Goal: Complete application form

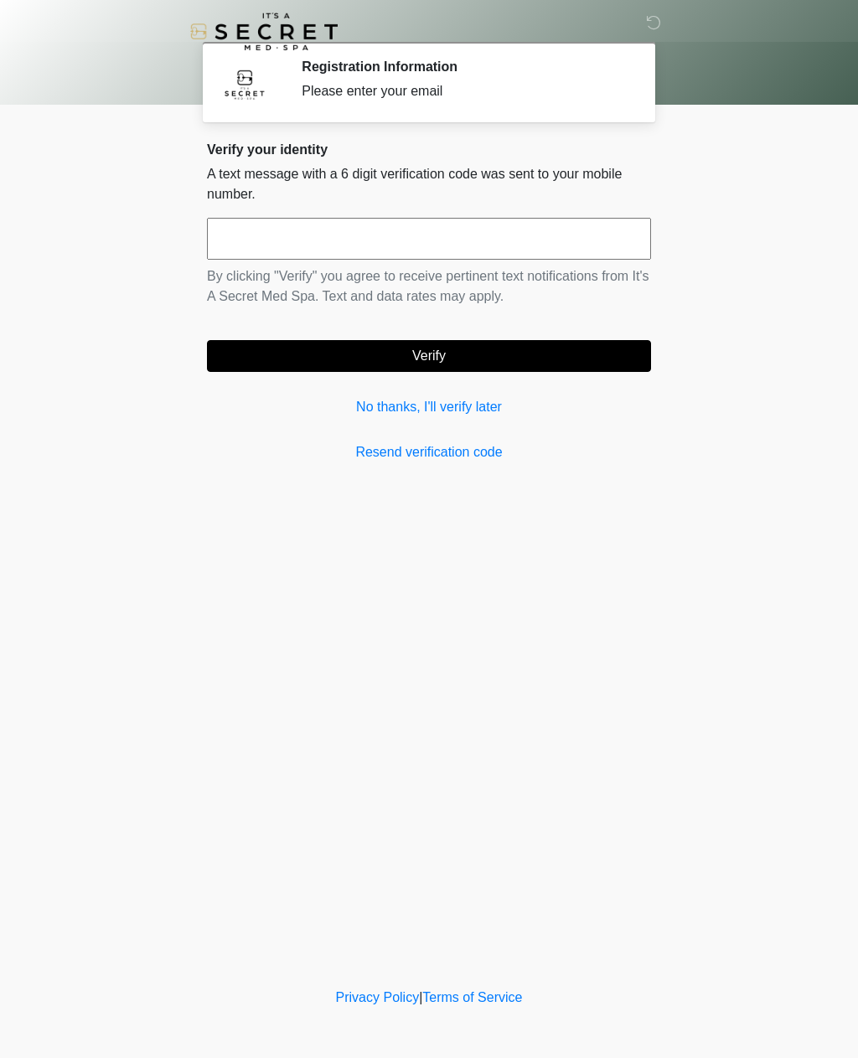
click at [504, 240] on input "text" at bounding box center [429, 239] width 444 height 42
type input "******"
click at [620, 359] on button "Verify" at bounding box center [429, 356] width 444 height 32
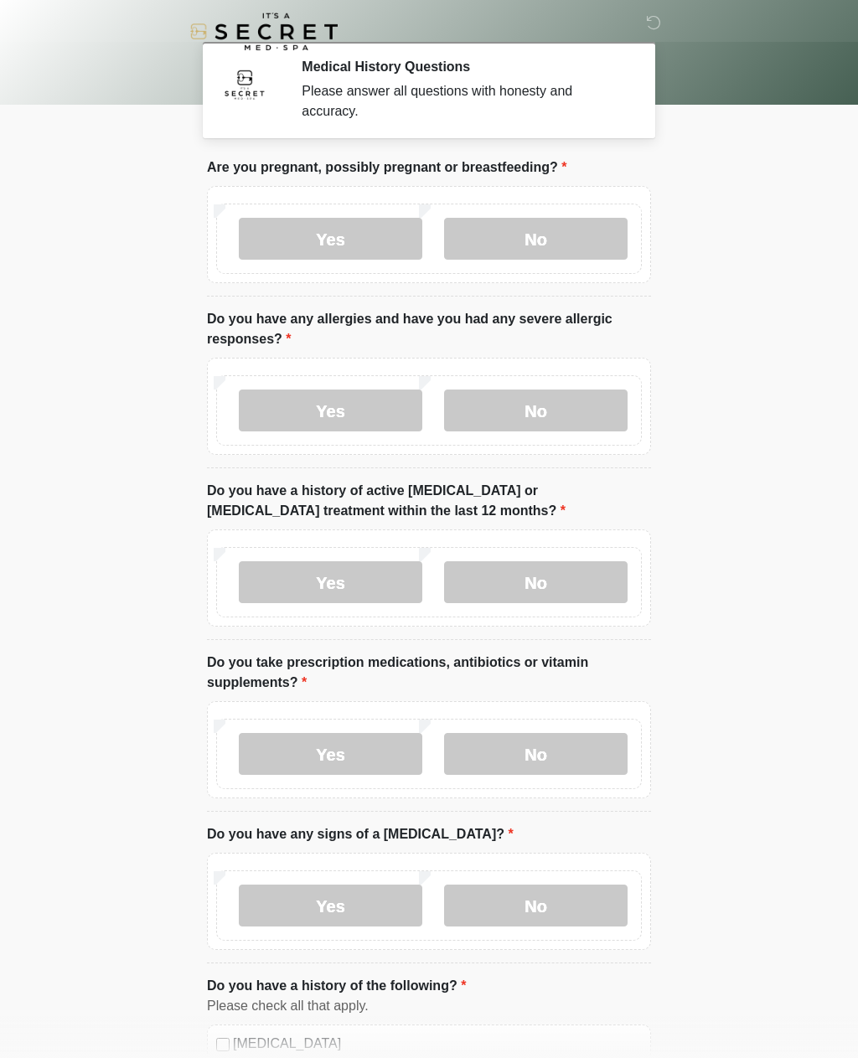
click at [600, 243] on label "No" at bounding box center [535, 239] width 183 height 42
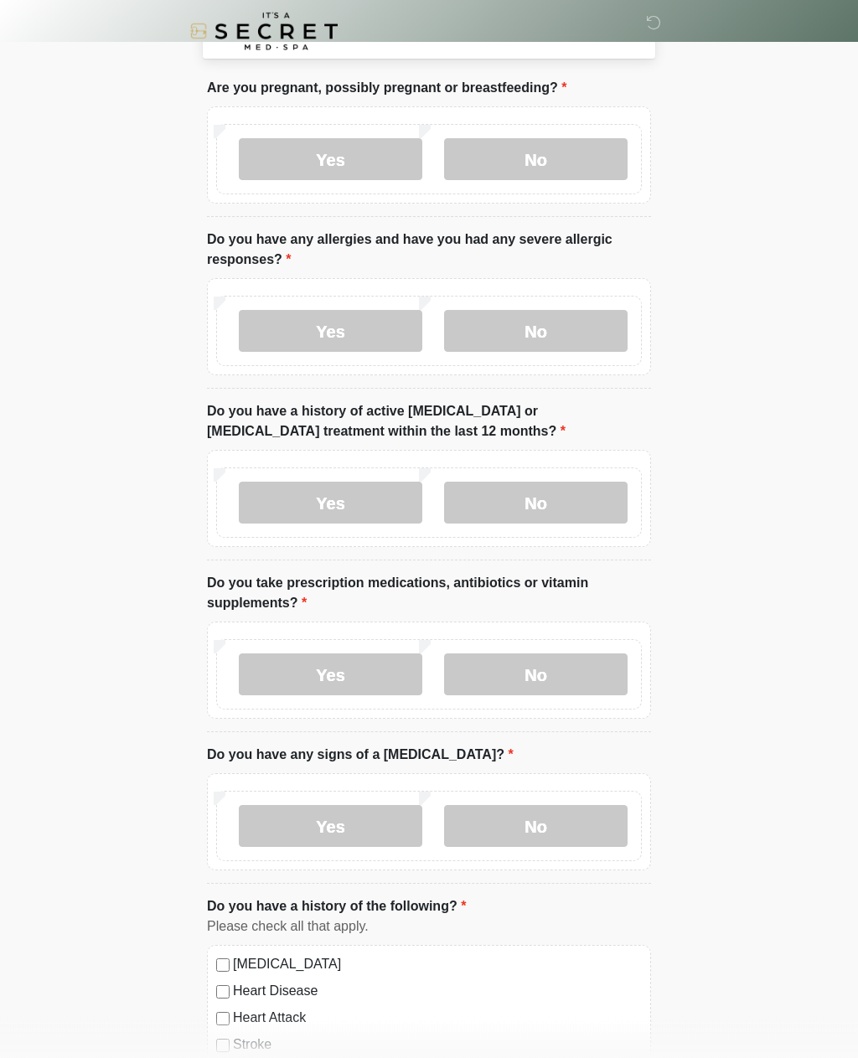
scroll to position [81, 0]
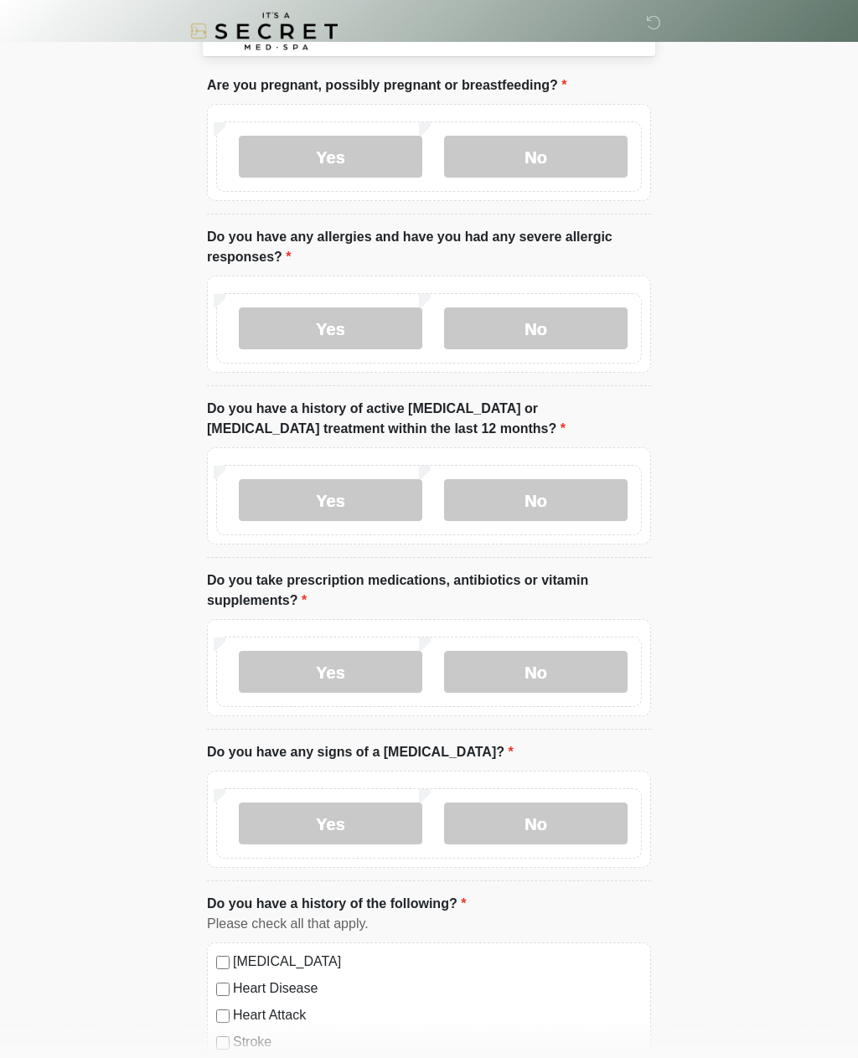
click at [604, 326] on label "No" at bounding box center [535, 329] width 183 height 42
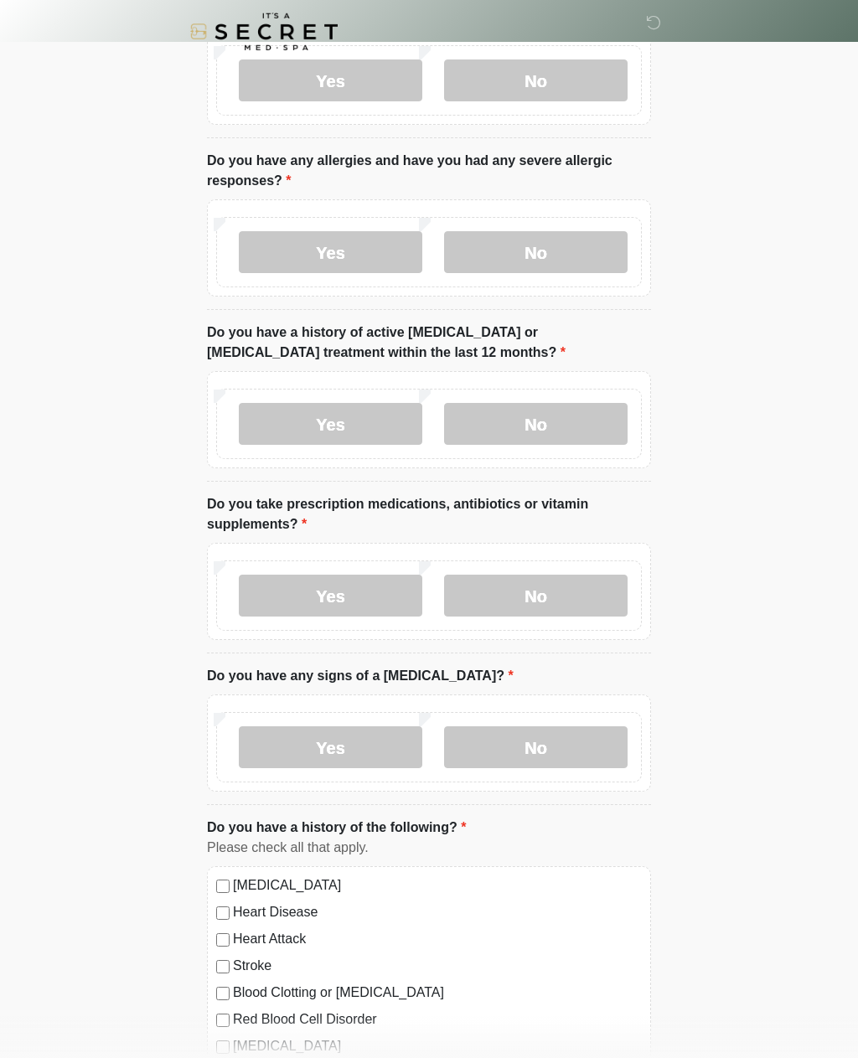
scroll to position [163, 0]
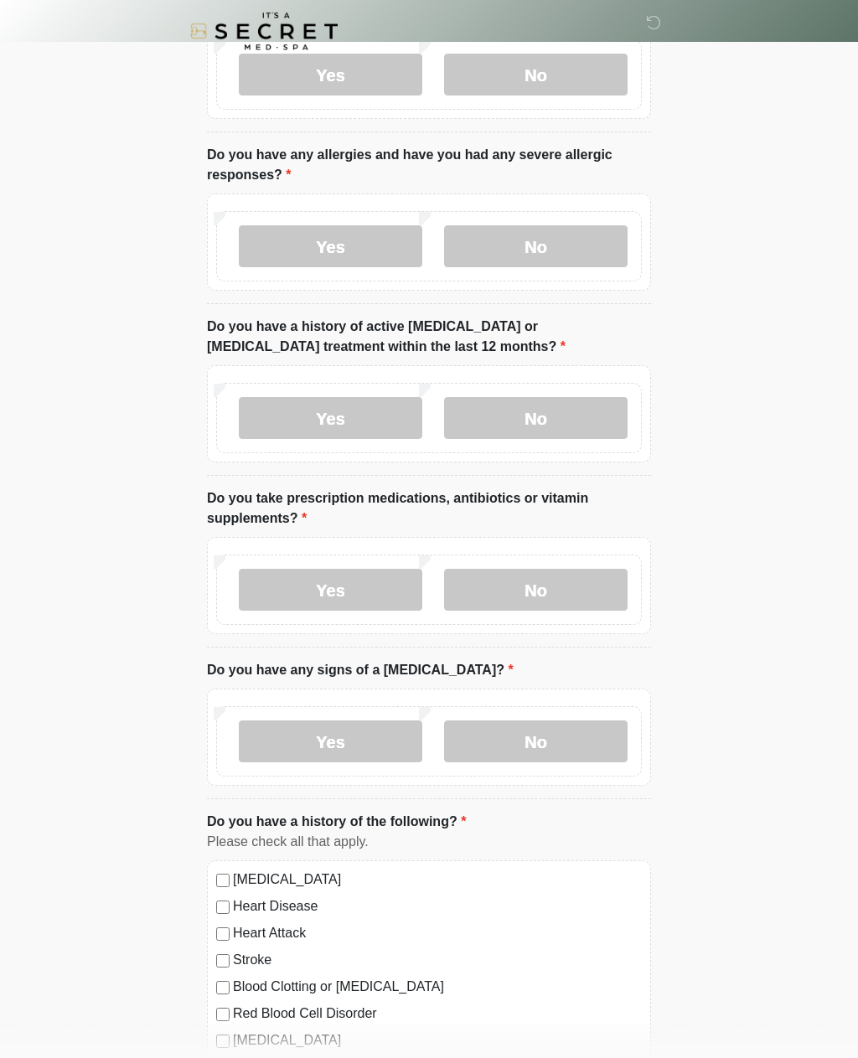
click at [602, 408] on label "No" at bounding box center [535, 419] width 183 height 42
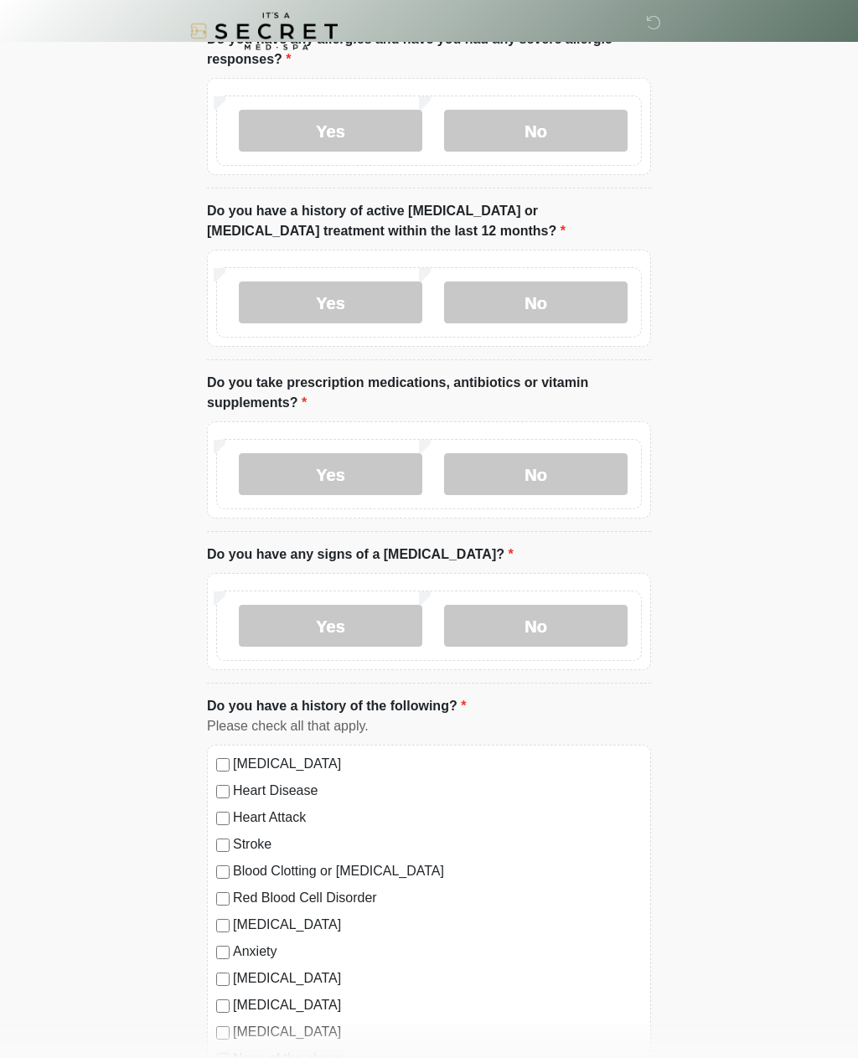
scroll to position [281, 0]
click at [593, 471] on label "No" at bounding box center [535, 473] width 183 height 42
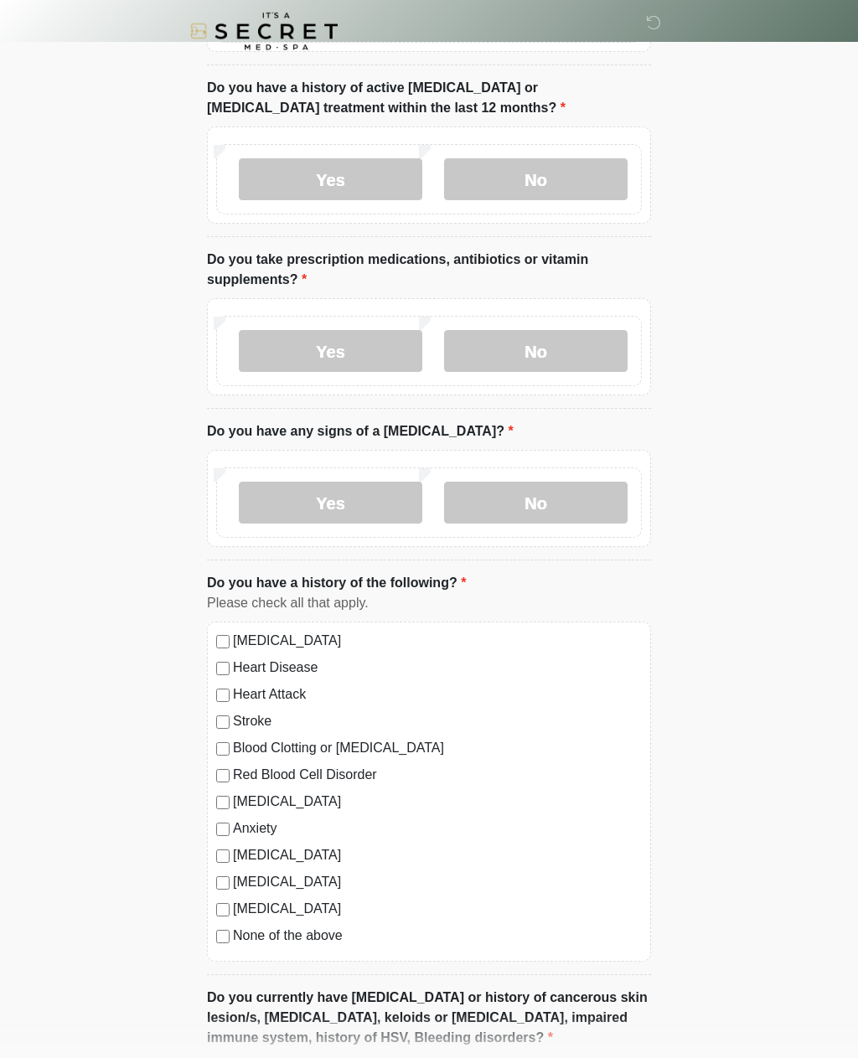
click at [591, 500] on label "No" at bounding box center [535, 503] width 183 height 42
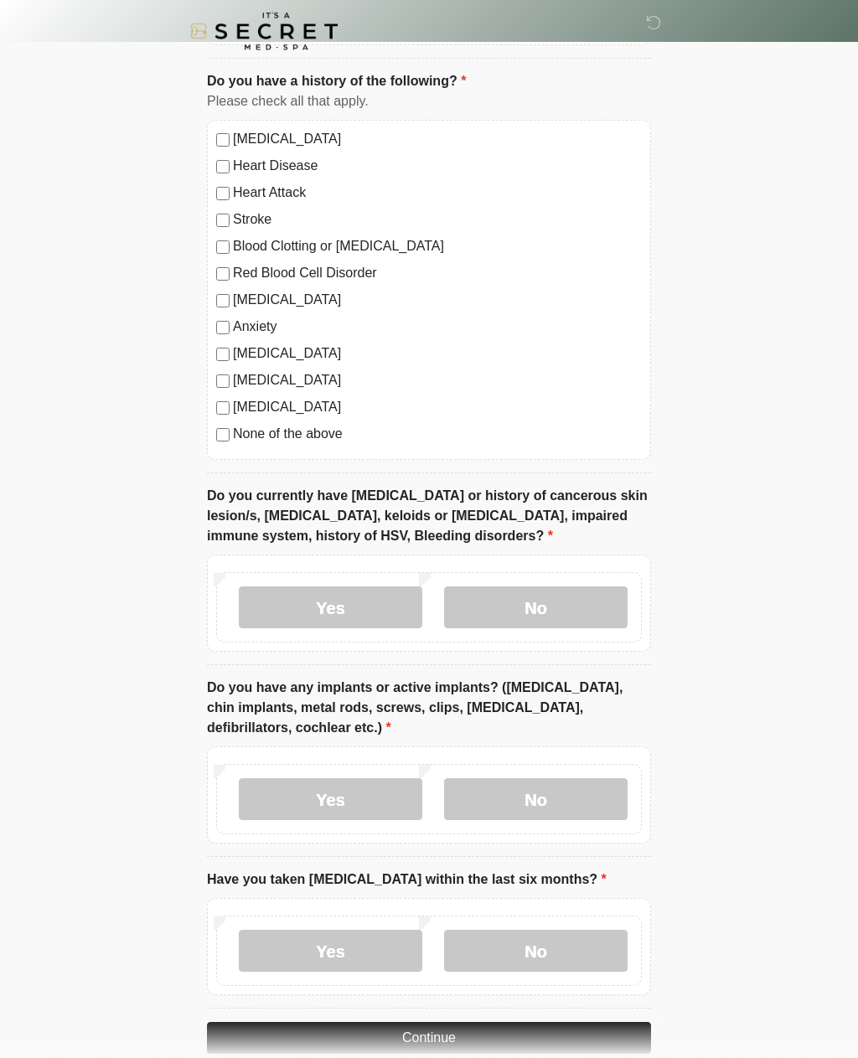
scroll to position [905, 0]
click at [591, 591] on label "No" at bounding box center [535, 607] width 183 height 42
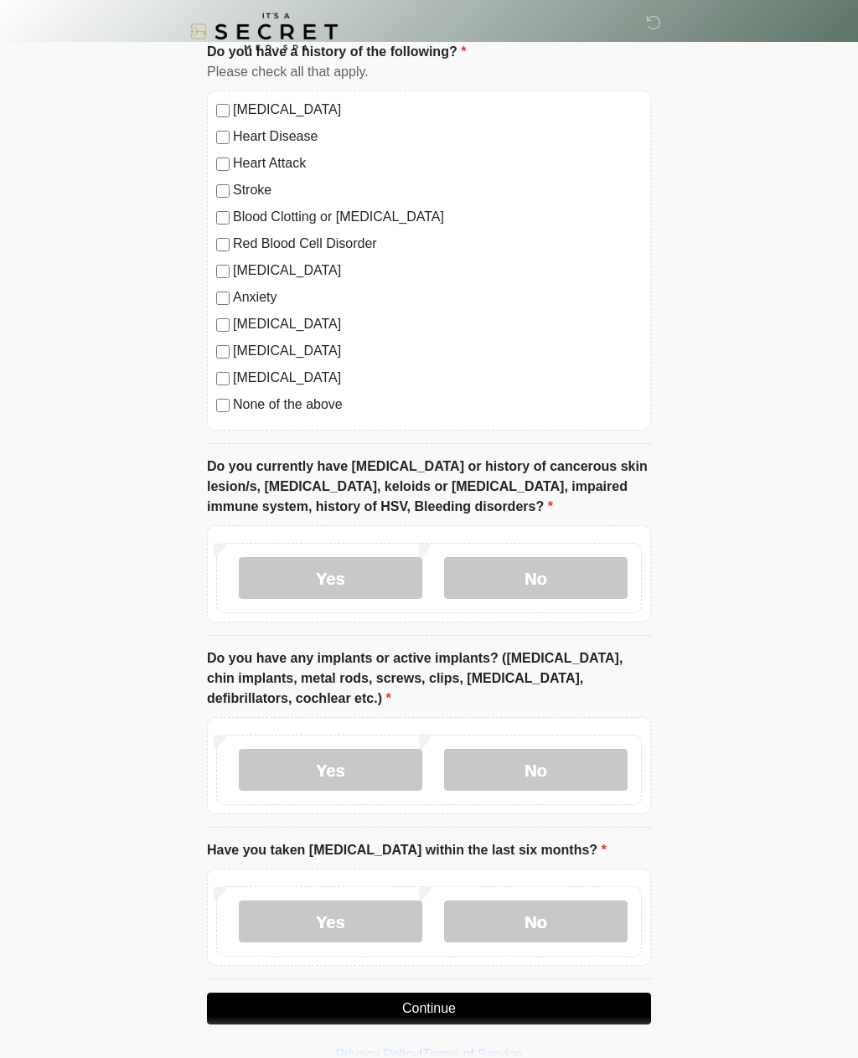
click at [584, 756] on label "No" at bounding box center [535, 770] width 183 height 42
click at [596, 916] on label "No" at bounding box center [535, 921] width 183 height 42
click at [575, 994] on button "Continue" at bounding box center [429, 1009] width 444 height 32
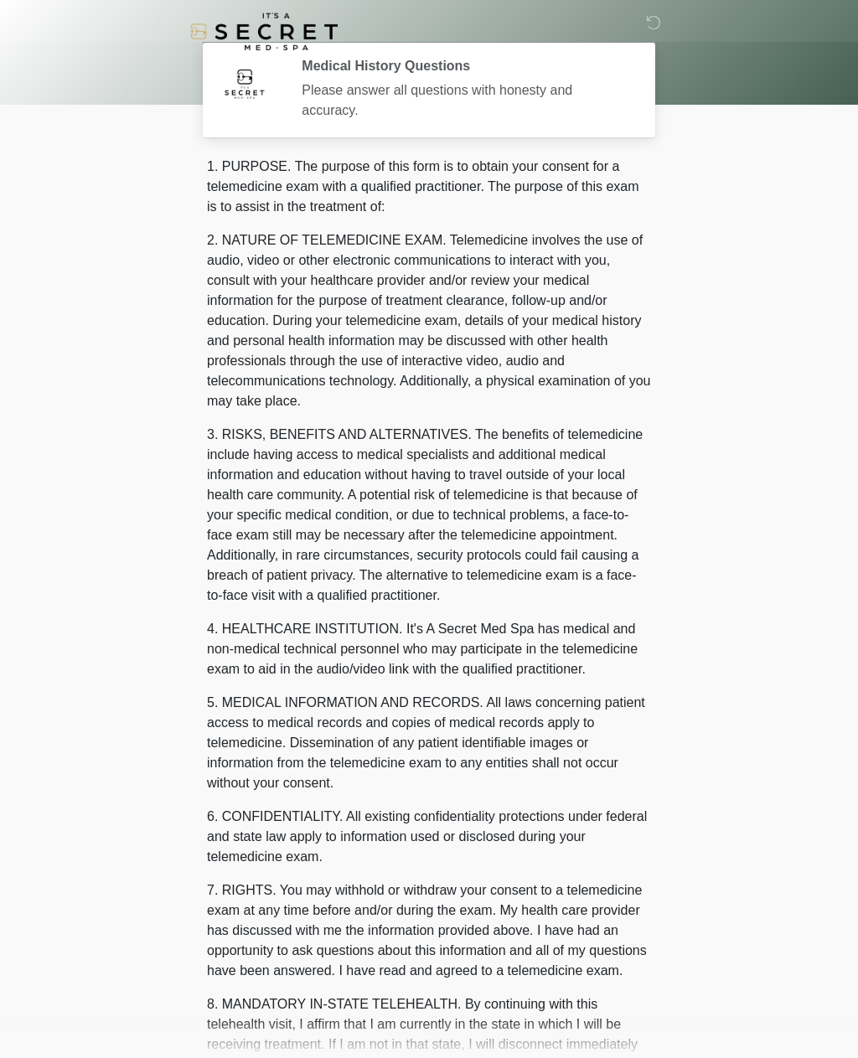
scroll to position [0, 0]
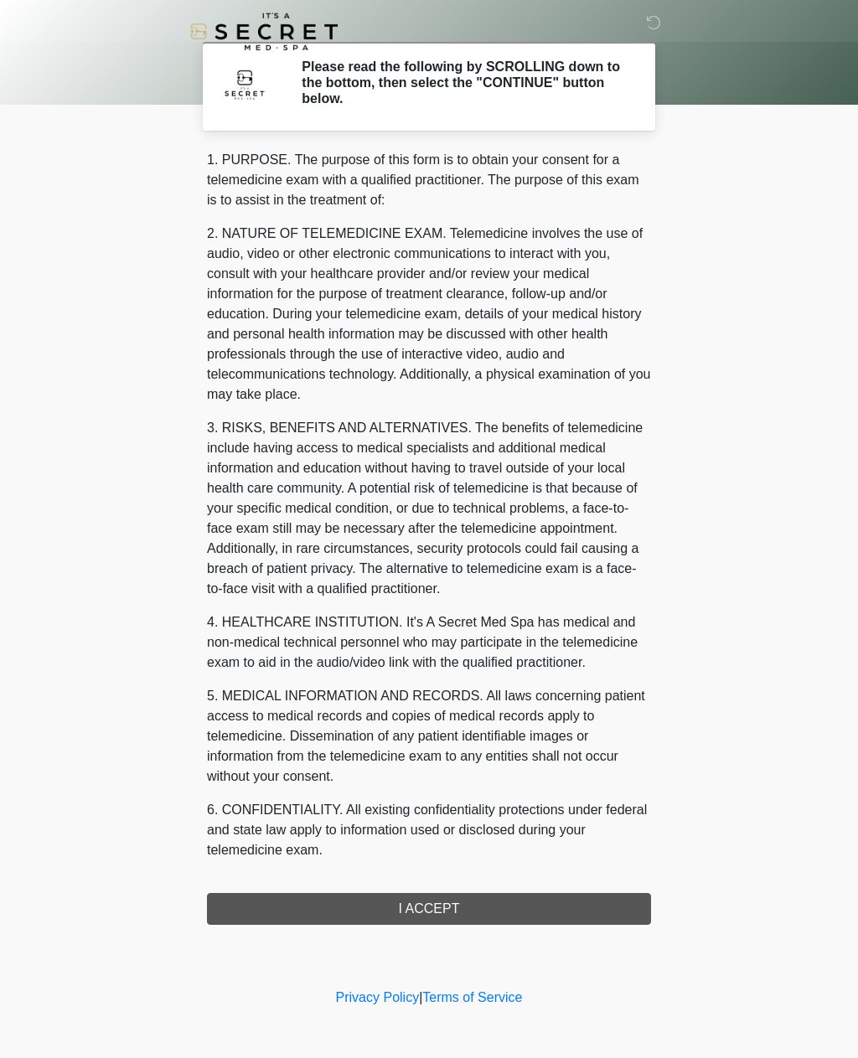
click at [580, 895] on div "1. PURPOSE. The purpose of this form is to obtain your consent for a telemedici…" at bounding box center [429, 537] width 444 height 775
click at [588, 903] on div "1. PURPOSE. The purpose of this form is to obtain your consent for a telemedici…" at bounding box center [429, 537] width 444 height 775
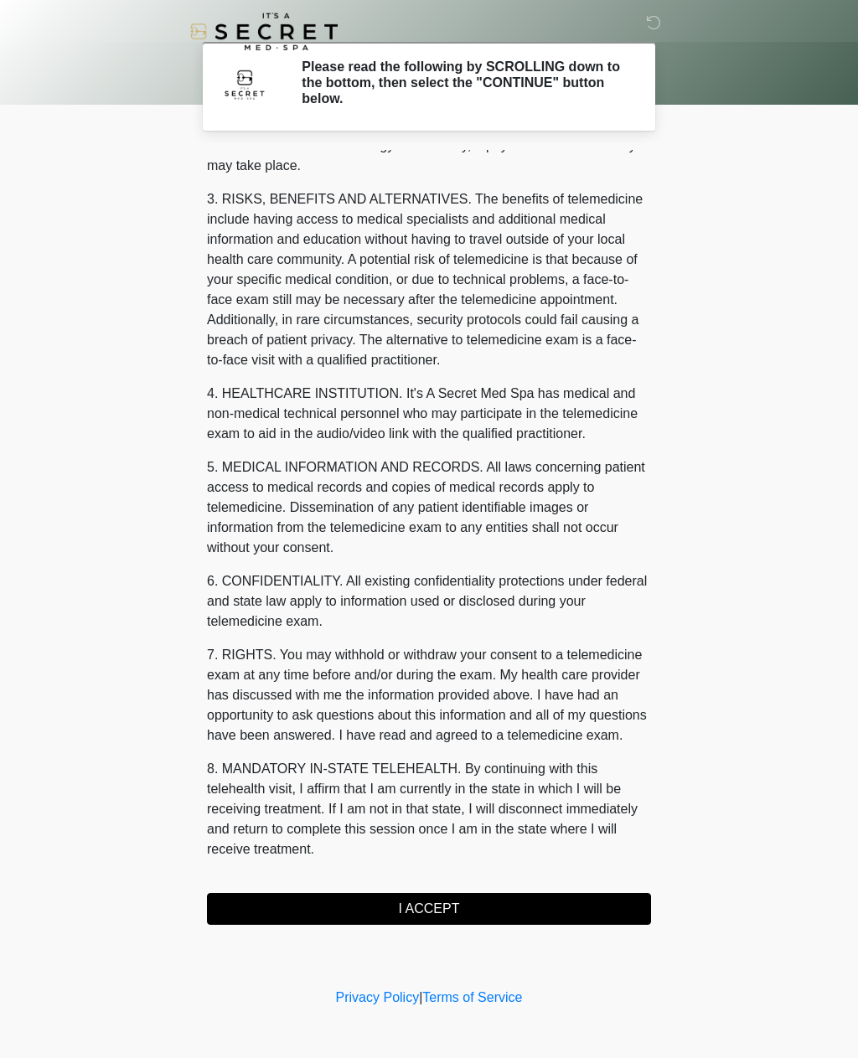
scroll to position [249, 0]
click at [588, 900] on button "I ACCEPT" at bounding box center [429, 909] width 444 height 32
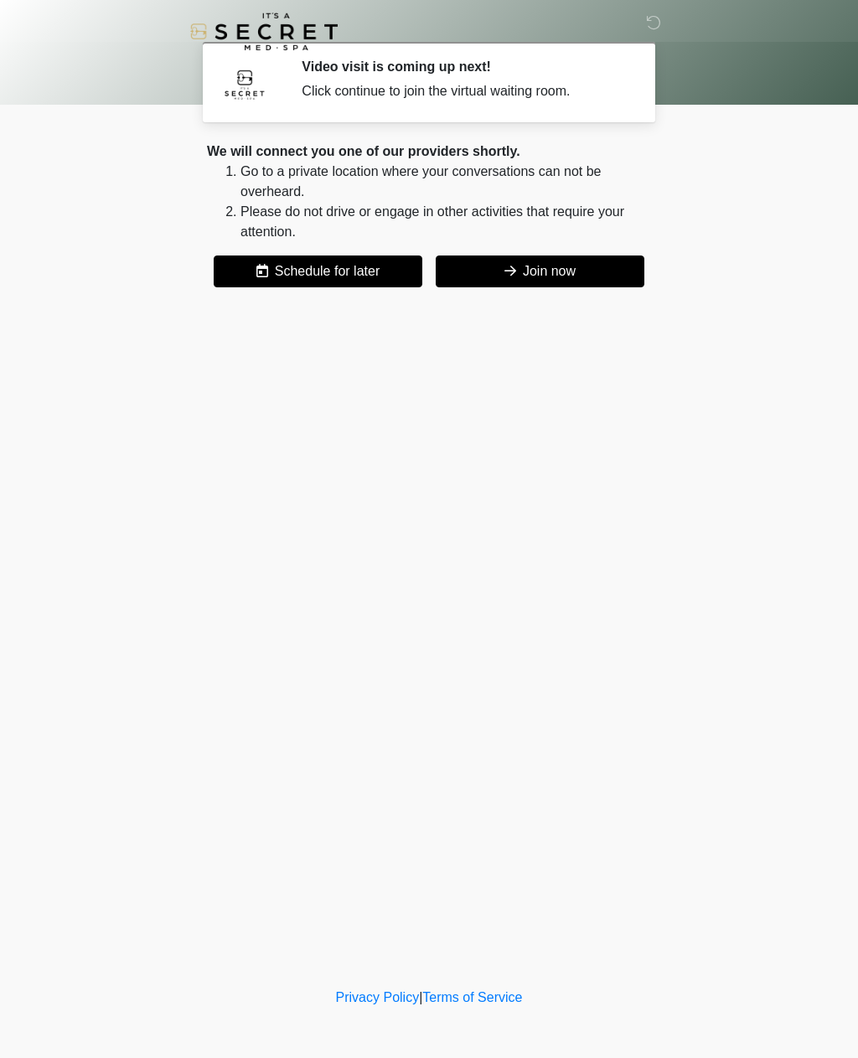
click at [599, 272] on button "Join now" at bounding box center [540, 271] width 209 height 32
